Goal: Information Seeking & Learning: Learn about a topic

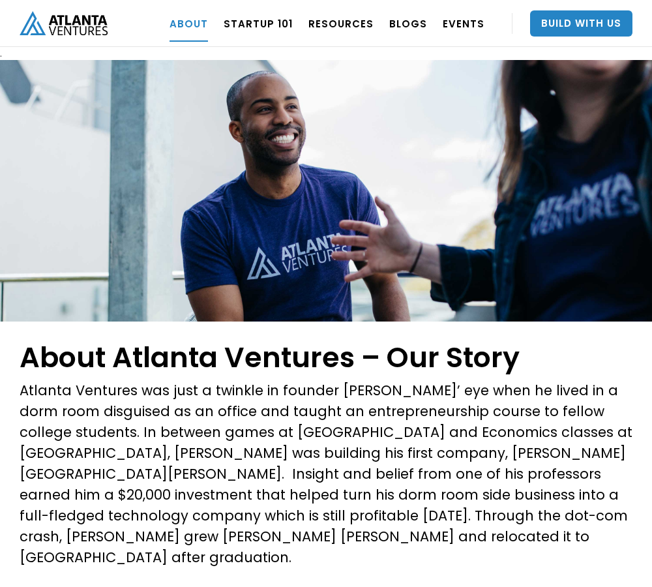
scroll to position [1568, 0]
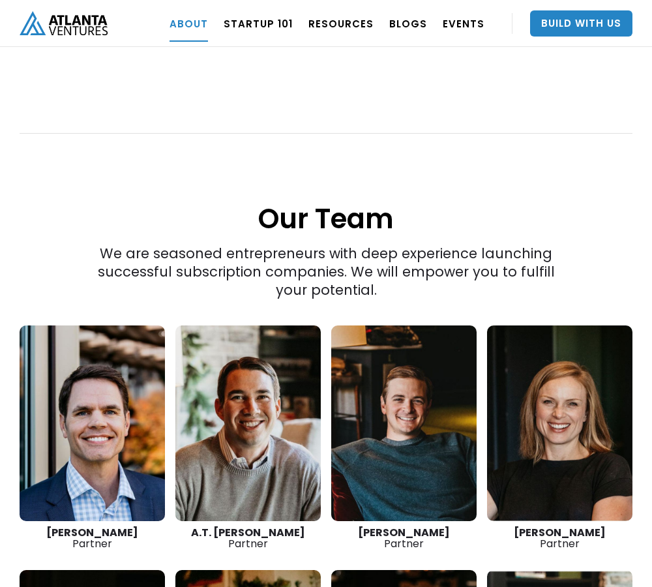
scroll to position [2436, 0]
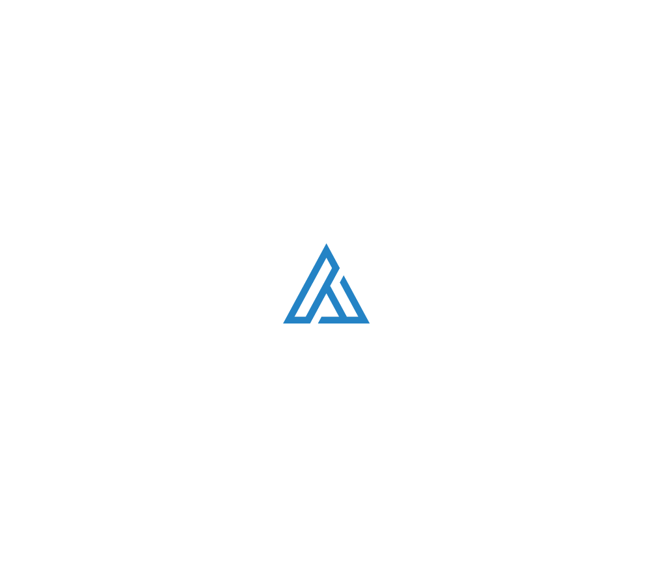
scroll to position [884, 0]
